Goal: Communication & Community: Participate in discussion

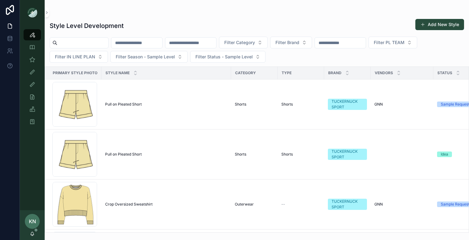
click at [132, 41] on input "scrollable content" at bounding box center [136, 42] width 51 height 9
type input "*******"
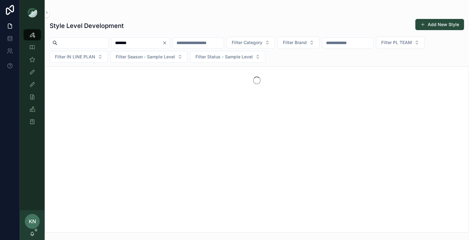
click at [162, 42] on input "*******" at bounding box center [136, 42] width 51 height 9
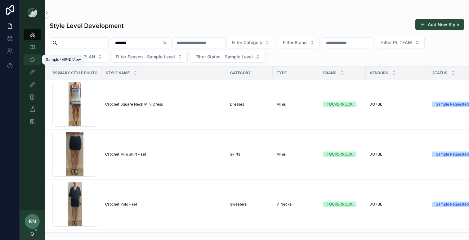
click at [33, 60] on icon "scrollable content" at bounding box center [32, 59] width 6 height 6
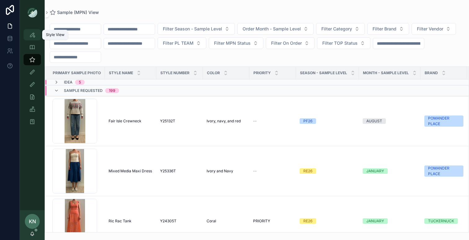
click at [33, 33] on icon "scrollable content" at bounding box center [32, 35] width 6 height 6
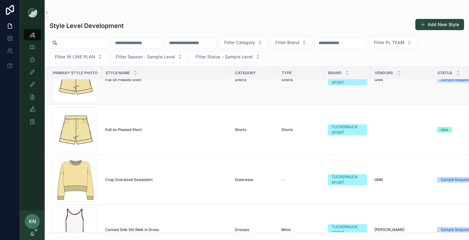
scroll to position [142, 0]
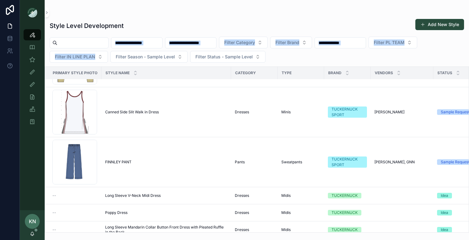
click at [142, 50] on div "Filter Category Filter Brand Filter PL TEAM Filter IN LINE PLAN Filter Season -…" at bounding box center [257, 50] width 424 height 26
click at [142, 42] on input "scrollable content" at bounding box center [136, 42] width 51 height 9
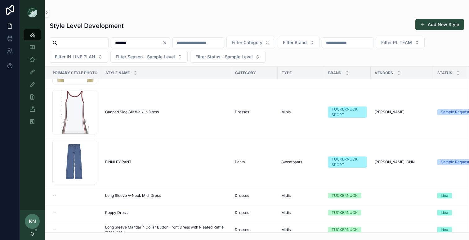
type input "*******"
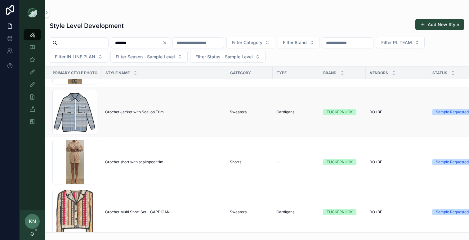
scroll to position [154, 0]
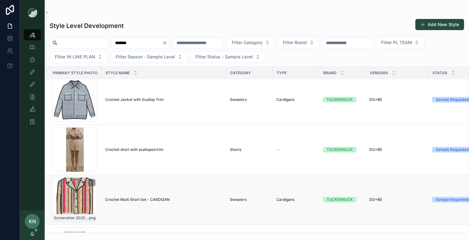
click at [78, 205] on div "Screenshot-2025-08-05-at-1.34.55-PM .png" at bounding box center [74, 199] width 45 height 45
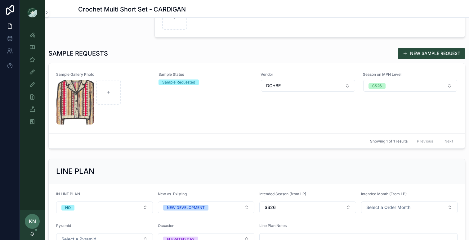
scroll to position [167, 0]
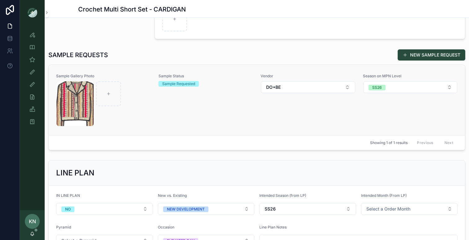
click at [184, 113] on div "Sample Status Sample Requested" at bounding box center [205, 99] width 95 height 53
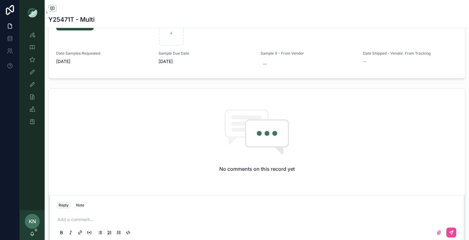
scroll to position [442, 0]
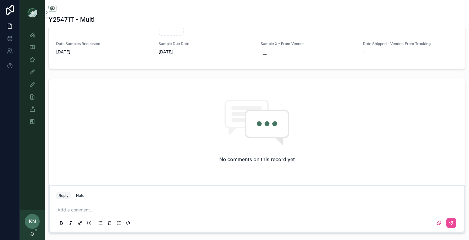
click at [265, 208] on p "scrollable content" at bounding box center [257, 210] width 401 height 6
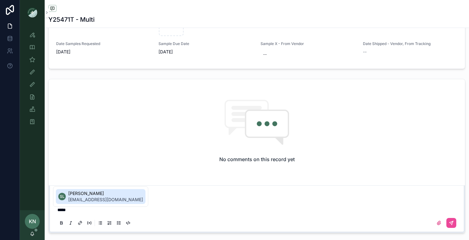
click at [117, 199] on span "[EMAIL_ADDRESS][DOMAIN_NAME]" at bounding box center [105, 199] width 75 height 6
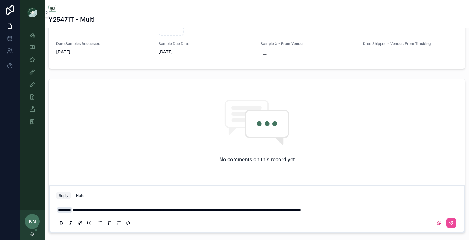
click at [167, 211] on span "**********" at bounding box center [186, 209] width 229 height 4
click at [452, 224] on icon "scrollable content" at bounding box center [451, 222] width 5 height 5
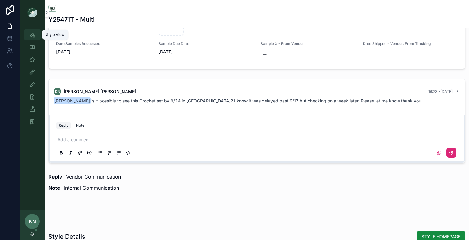
click at [30, 35] on icon "scrollable content" at bounding box center [32, 35] width 6 height 6
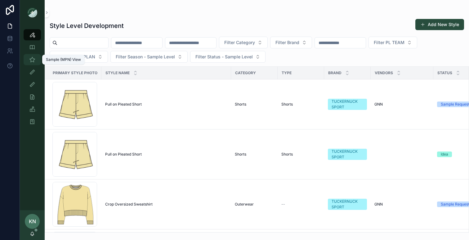
click at [33, 58] on icon "scrollable content" at bounding box center [32, 59] width 6 height 6
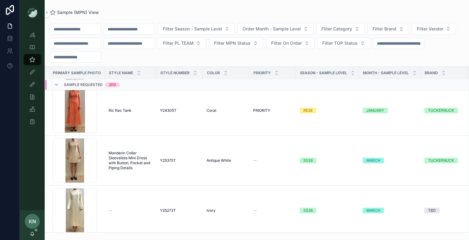
scroll to position [187, 0]
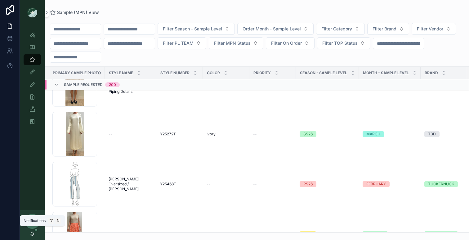
click at [31, 234] on icon "scrollable content" at bounding box center [32, 233] width 3 height 3
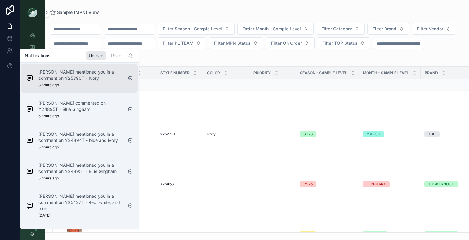
click at [65, 78] on p "[PERSON_NAME] mentioned you in a comment on Y25390T - Ivory" at bounding box center [80, 75] width 84 height 12
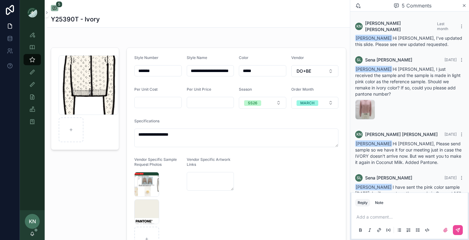
scroll to position [39, 0]
